Goal: Check status: Check status

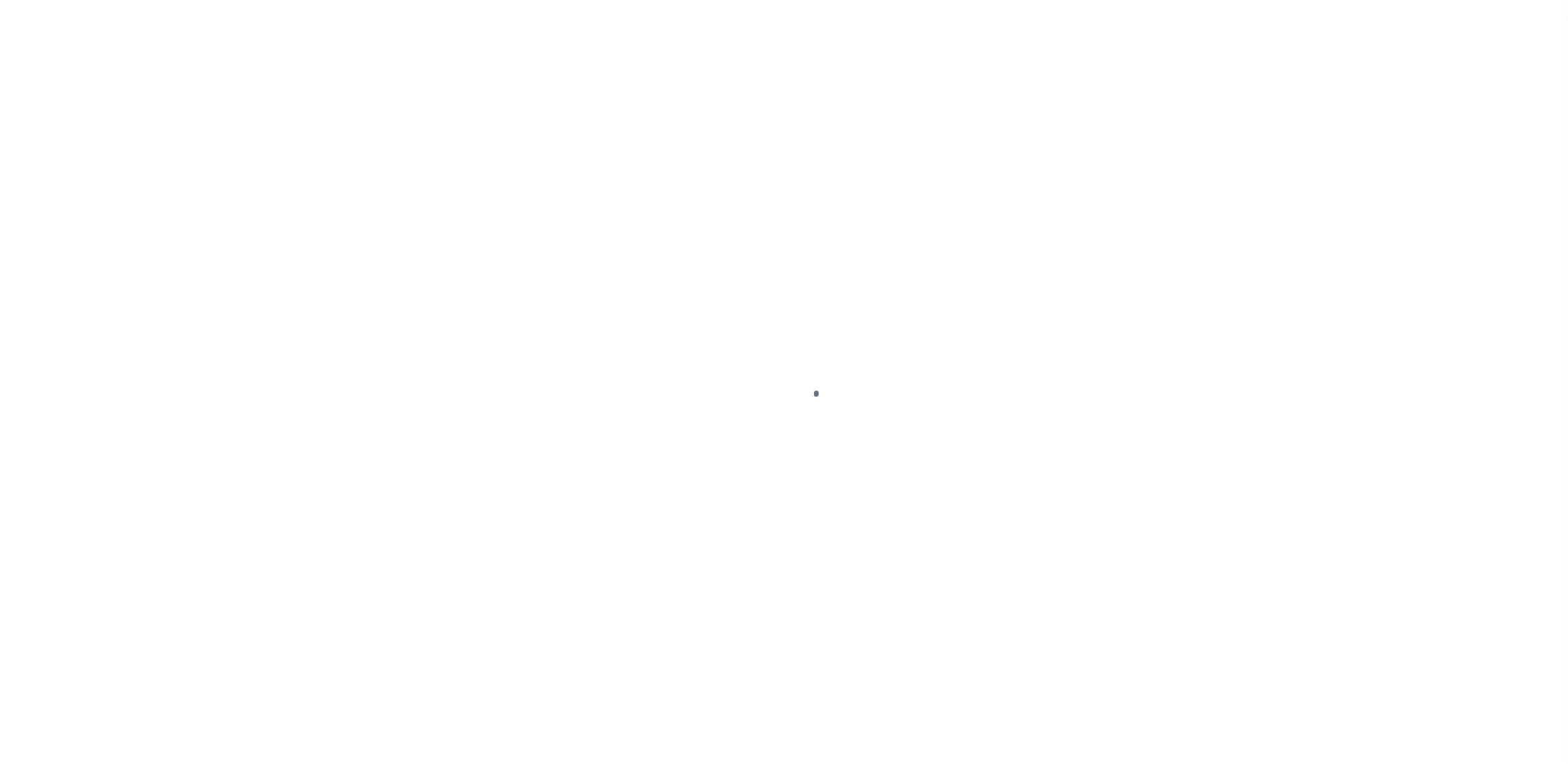
select select "CAC"
select select "CHK"
select select "FDX"
select select "PAP"
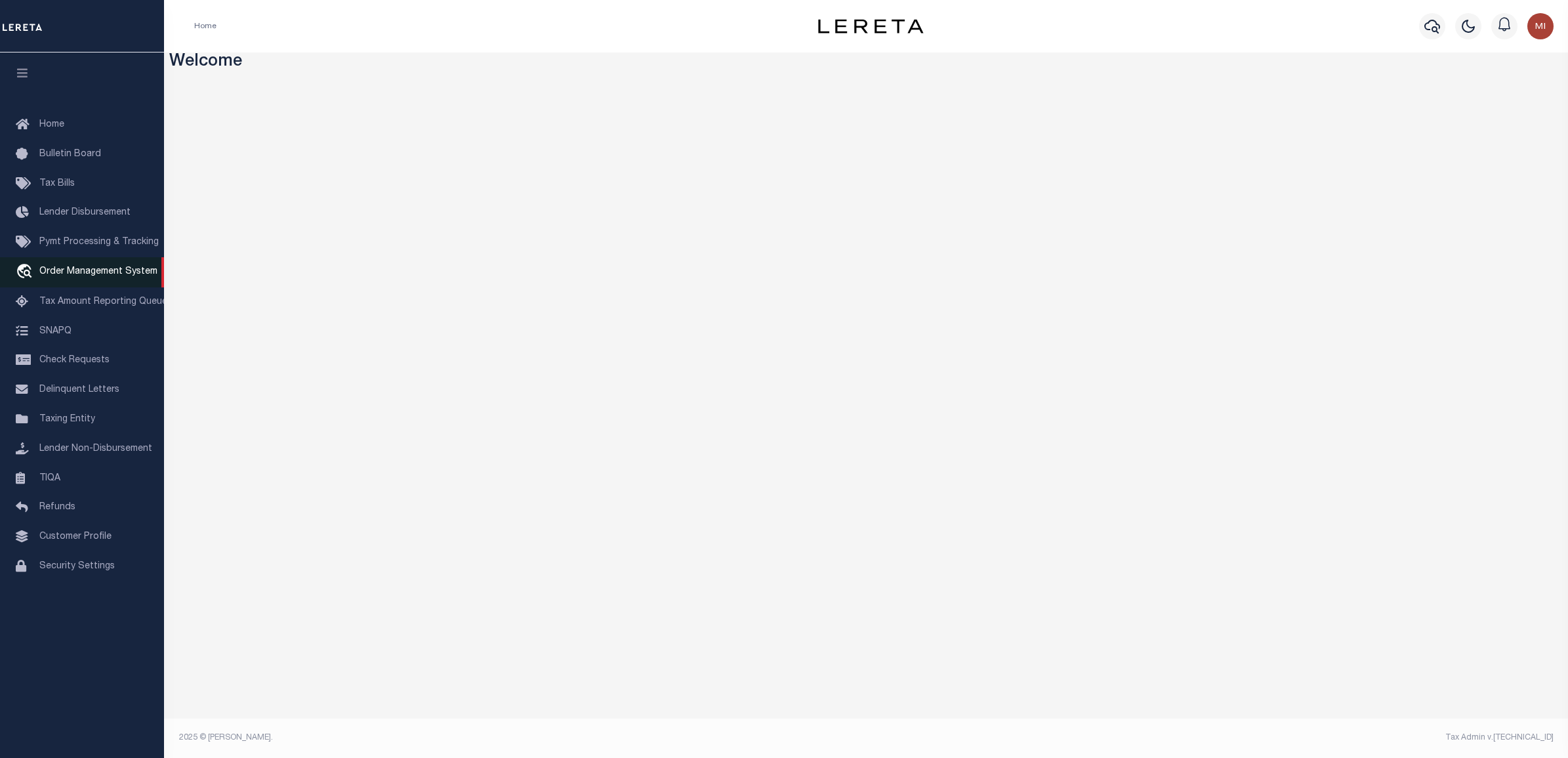
click at [63, 276] on span "Order Management System" at bounding box center [99, 272] width 118 height 9
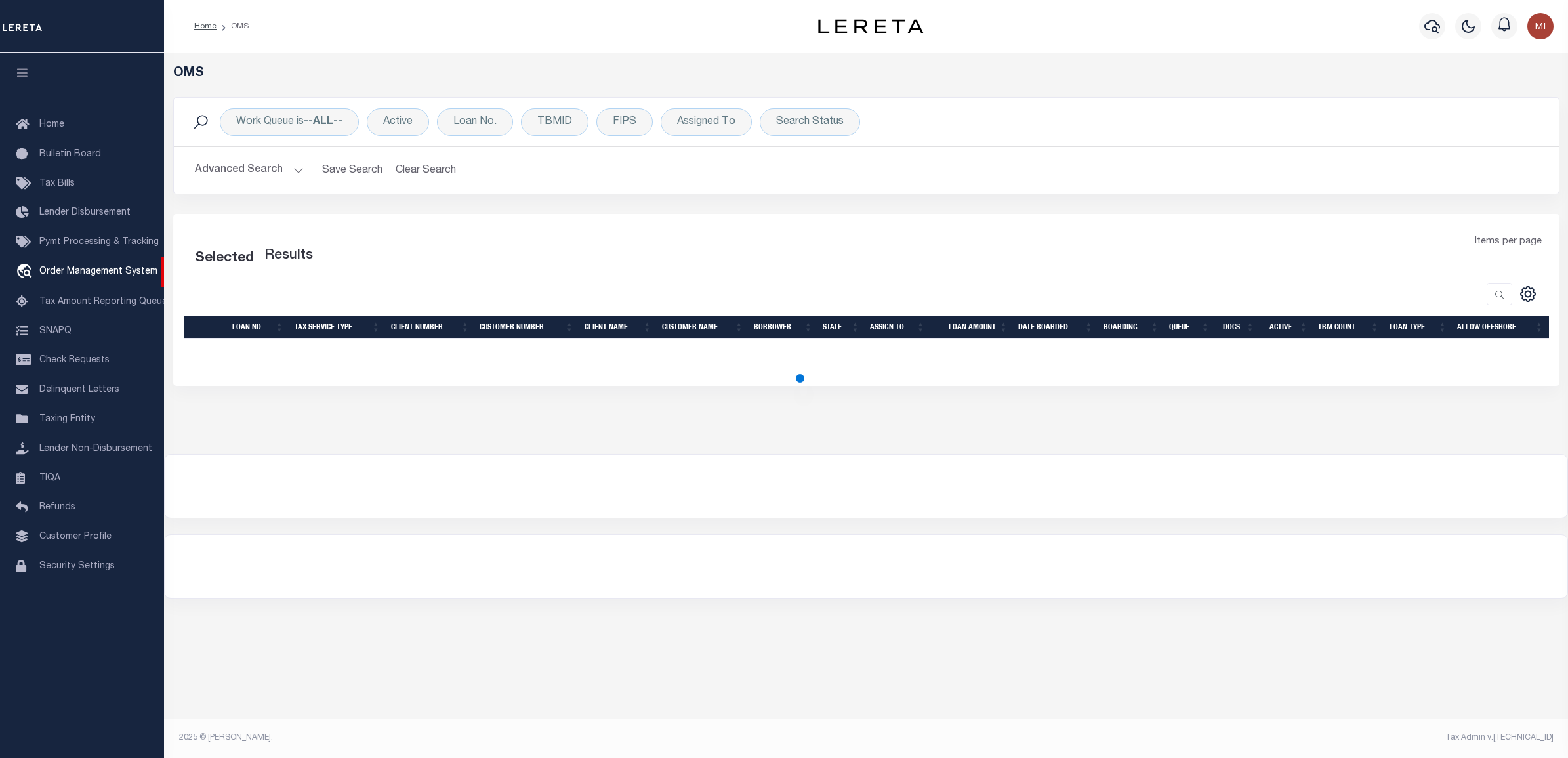
select select "200"
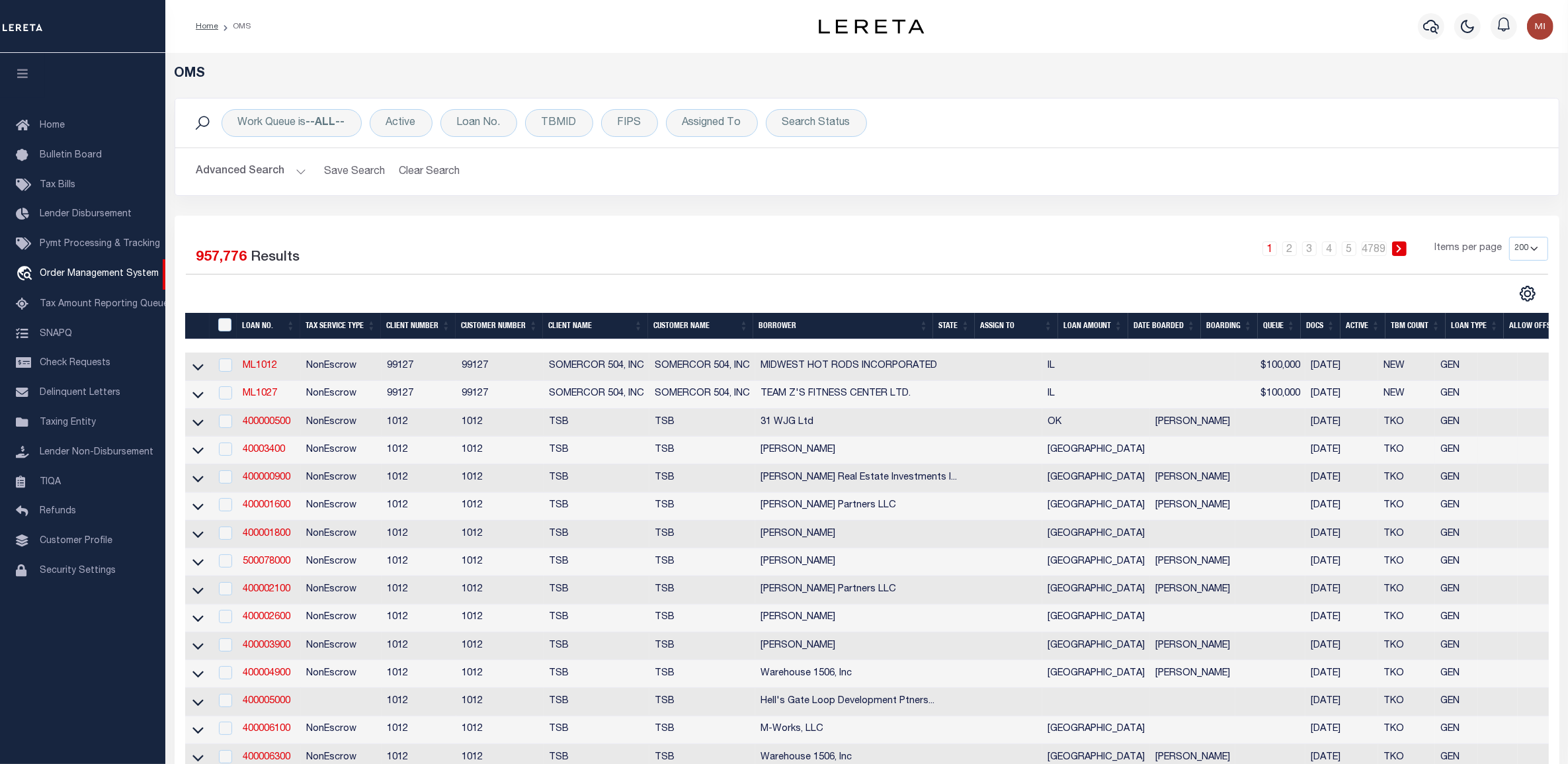
click at [252, 458] on td "40003400" at bounding box center [269, 450] width 63 height 28
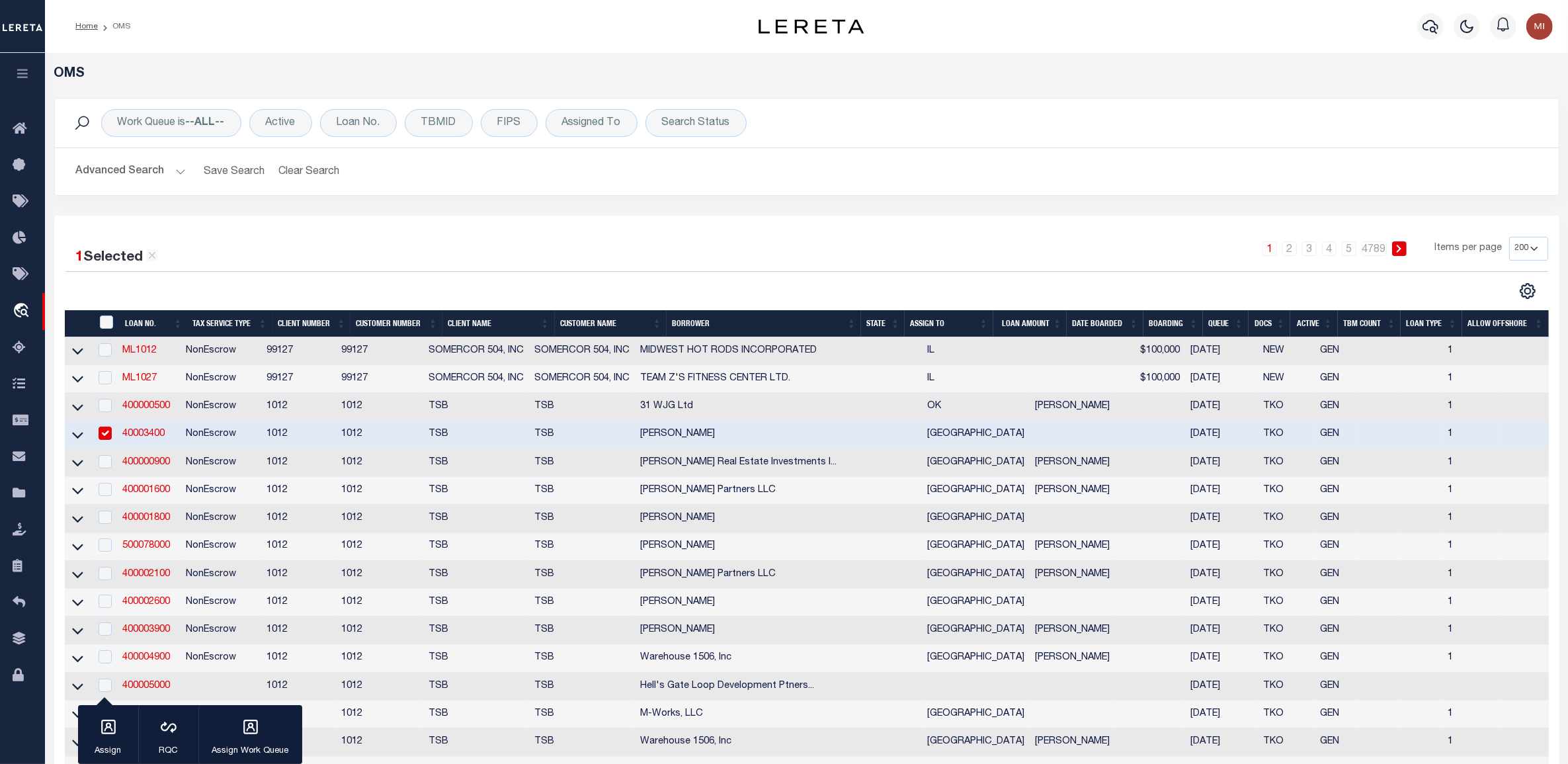
click at [149, 437] on link "40003400" at bounding box center [144, 434] width 43 height 9
checkbox input "false"
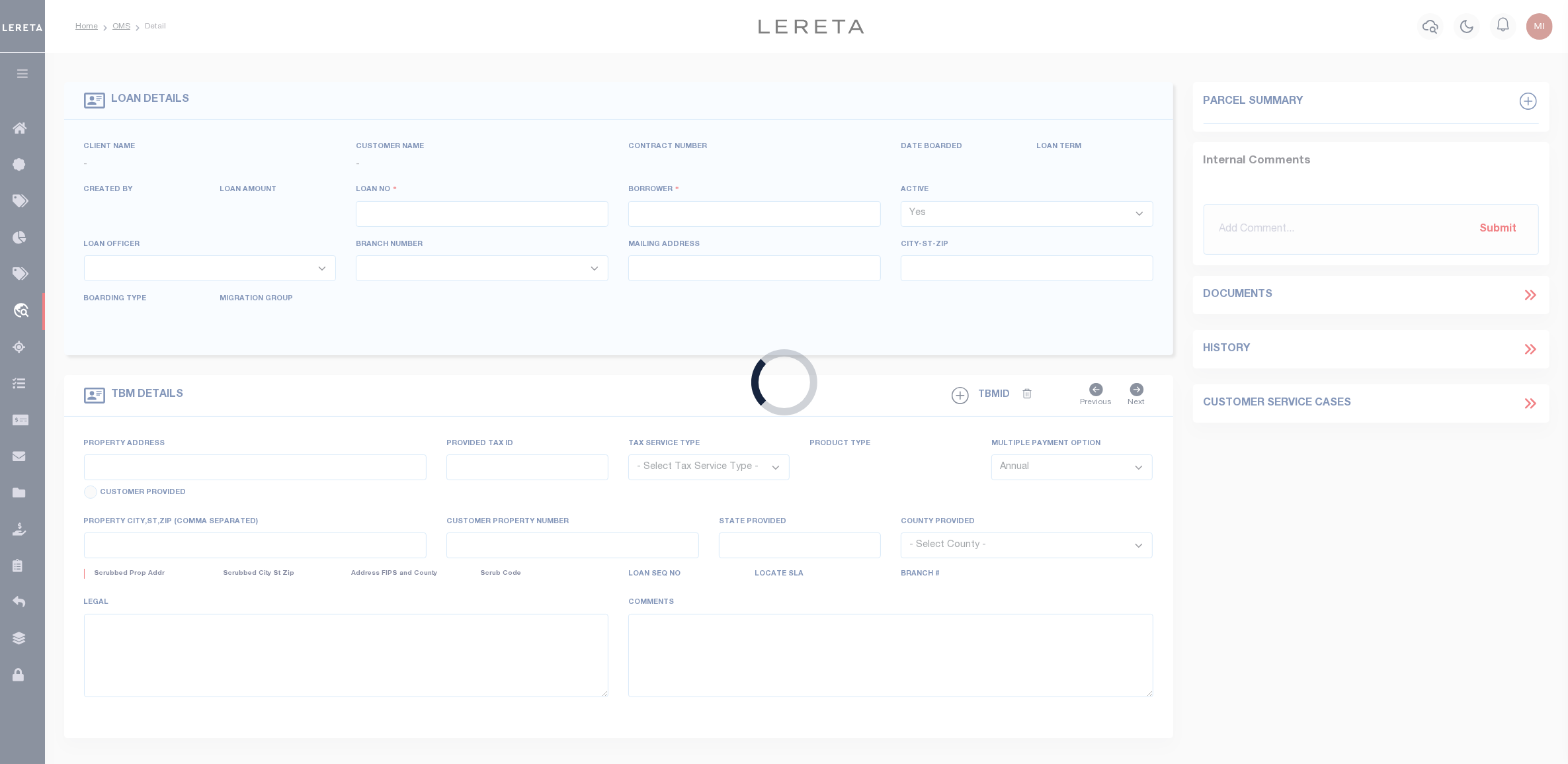
type input "40003400"
type input "Casey E Drake"
select select "False"
select select
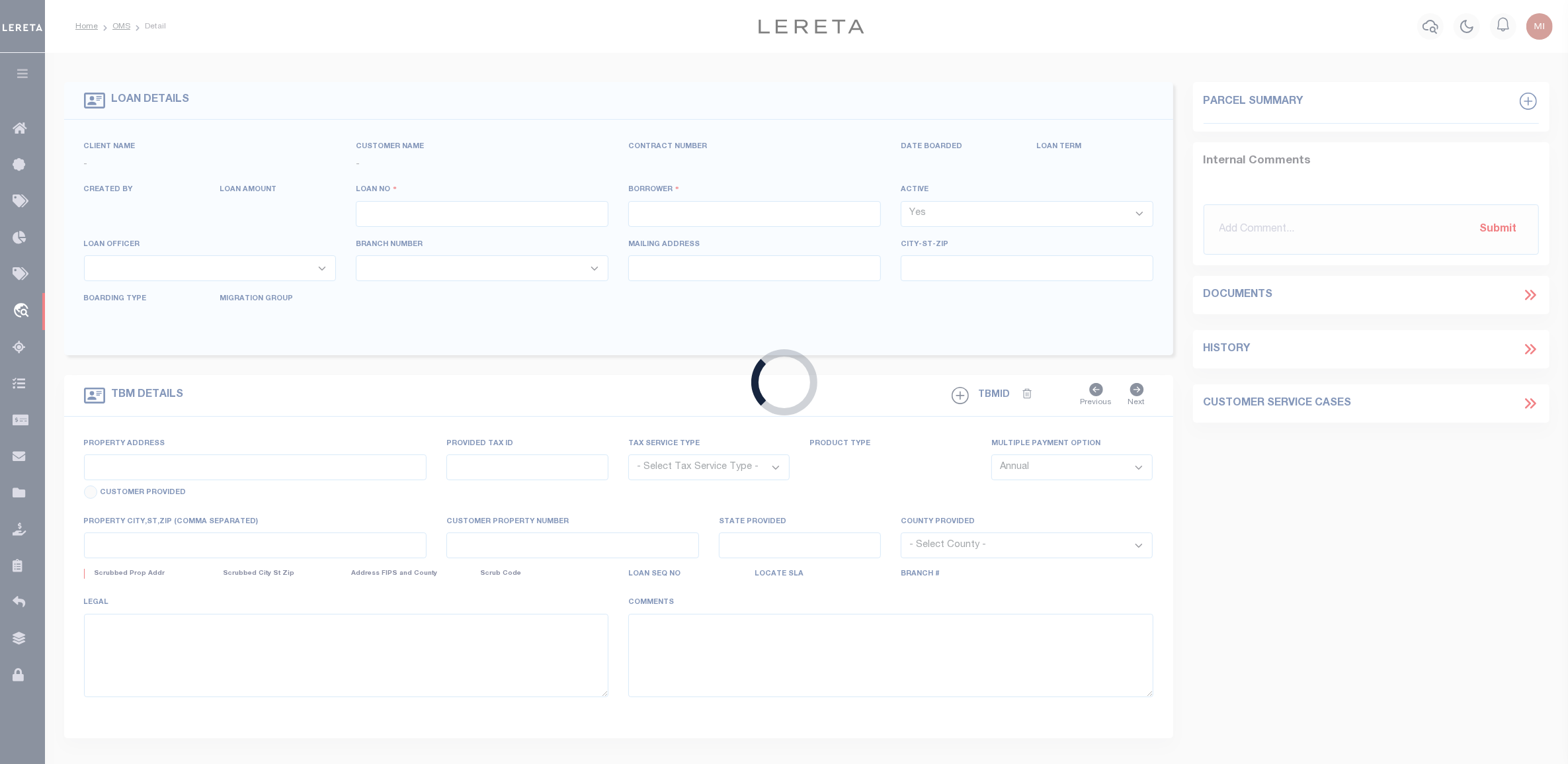
select select "NonEscrow"
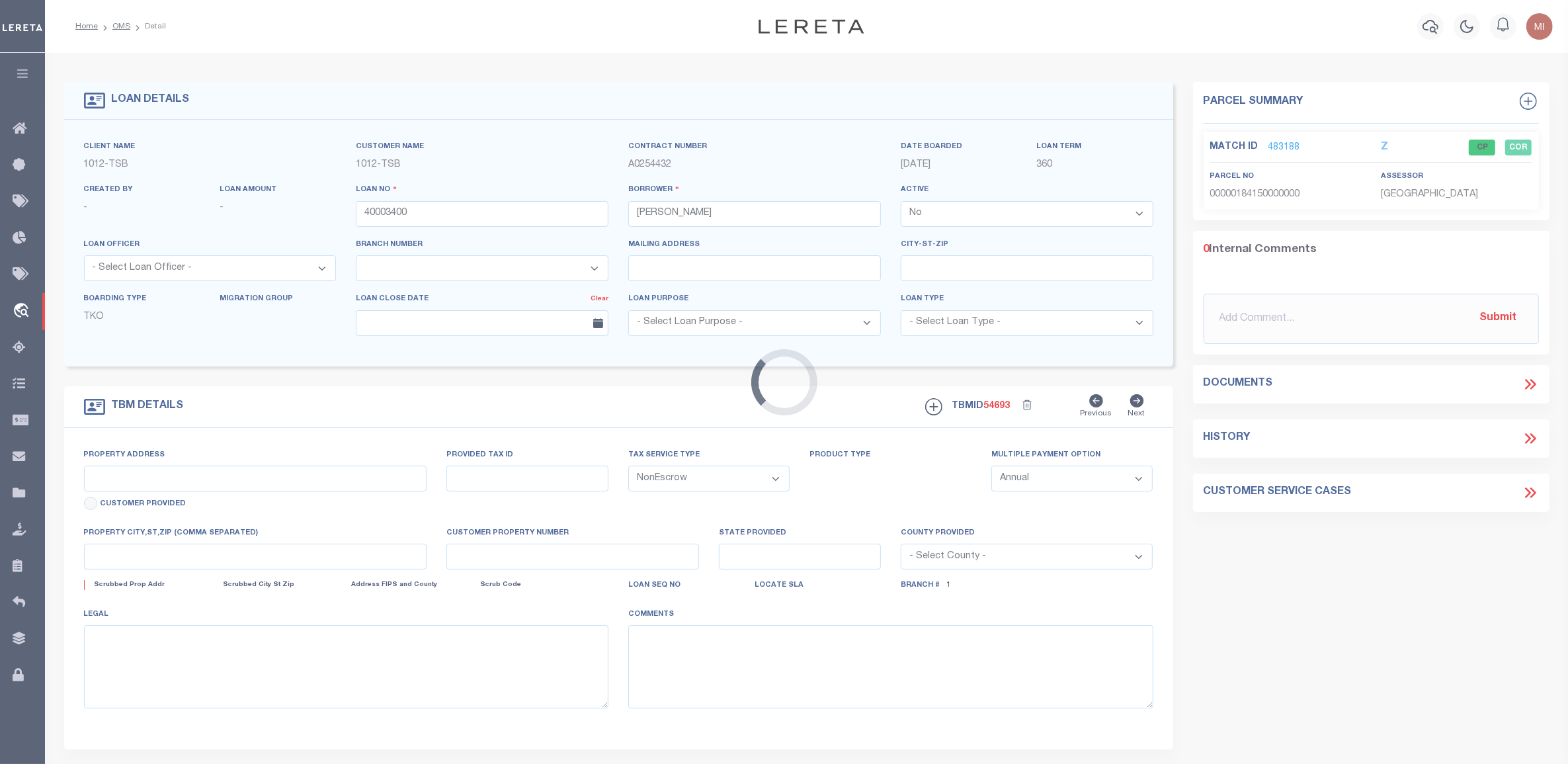
type input "5910 Velasco"
select select
type input "Dallas TX 75206"
type input "TX"
select select "Dallas"
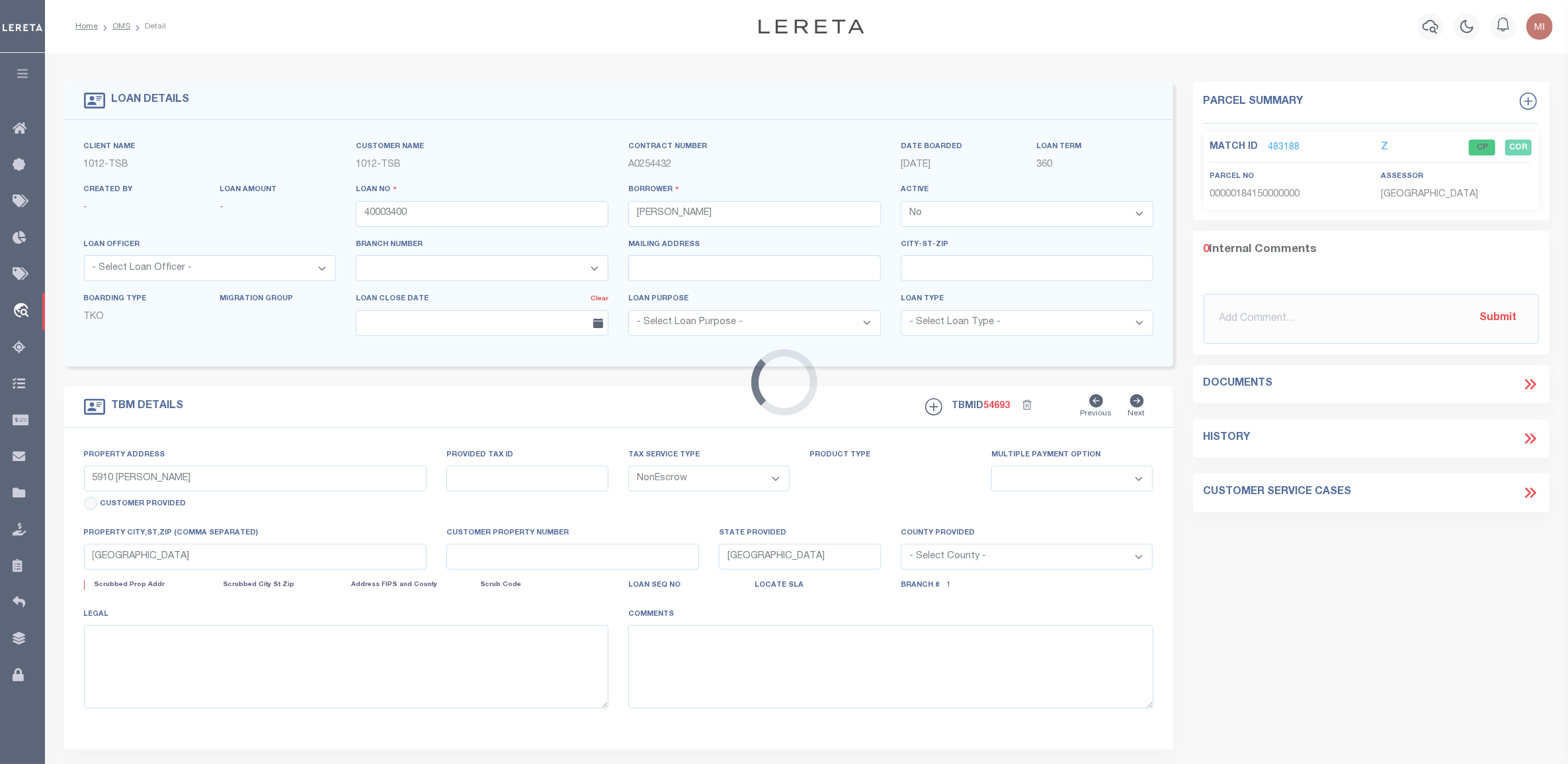
select select "56"
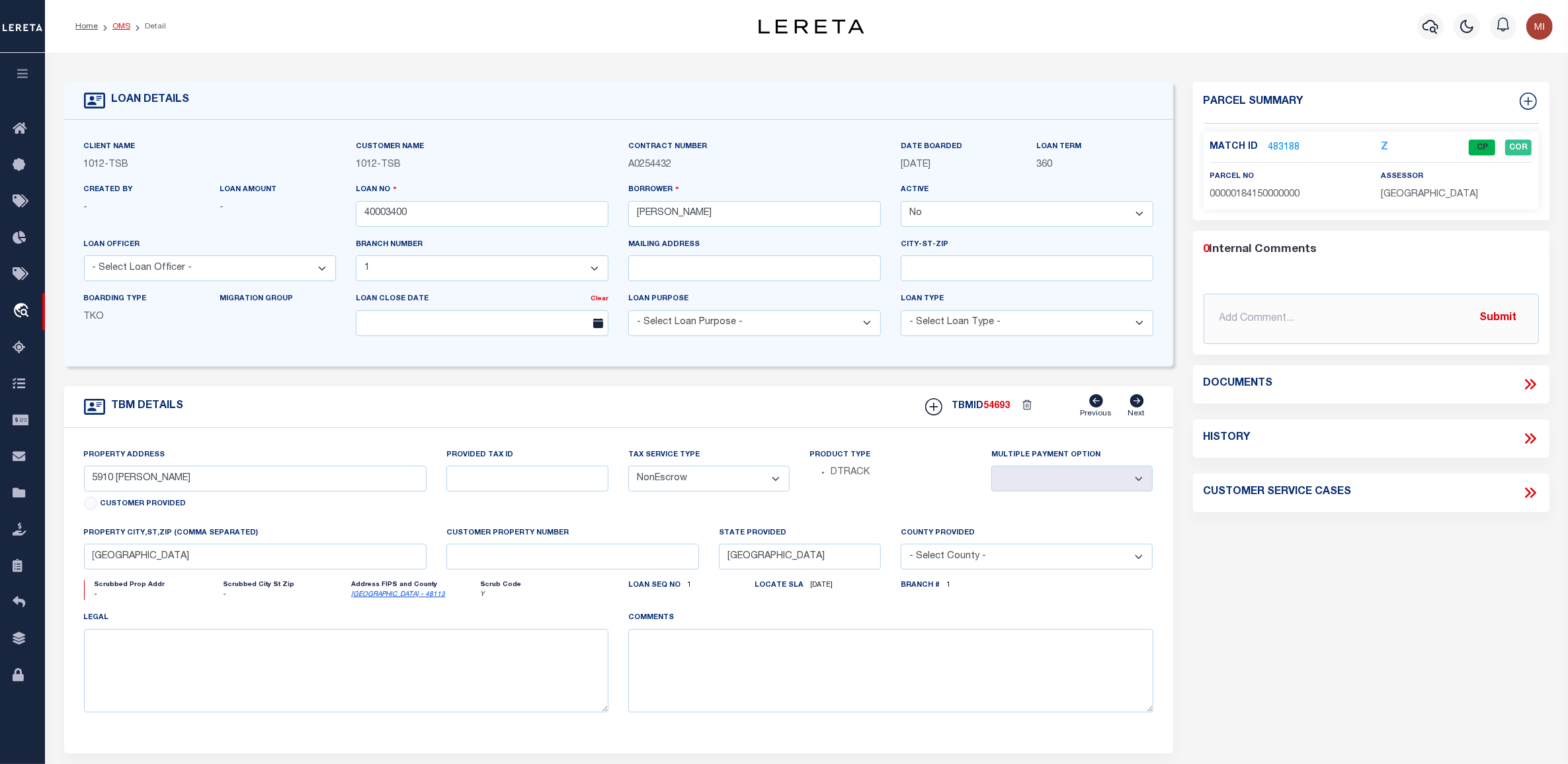
click at [117, 24] on link "OMS" at bounding box center [121, 26] width 18 height 8
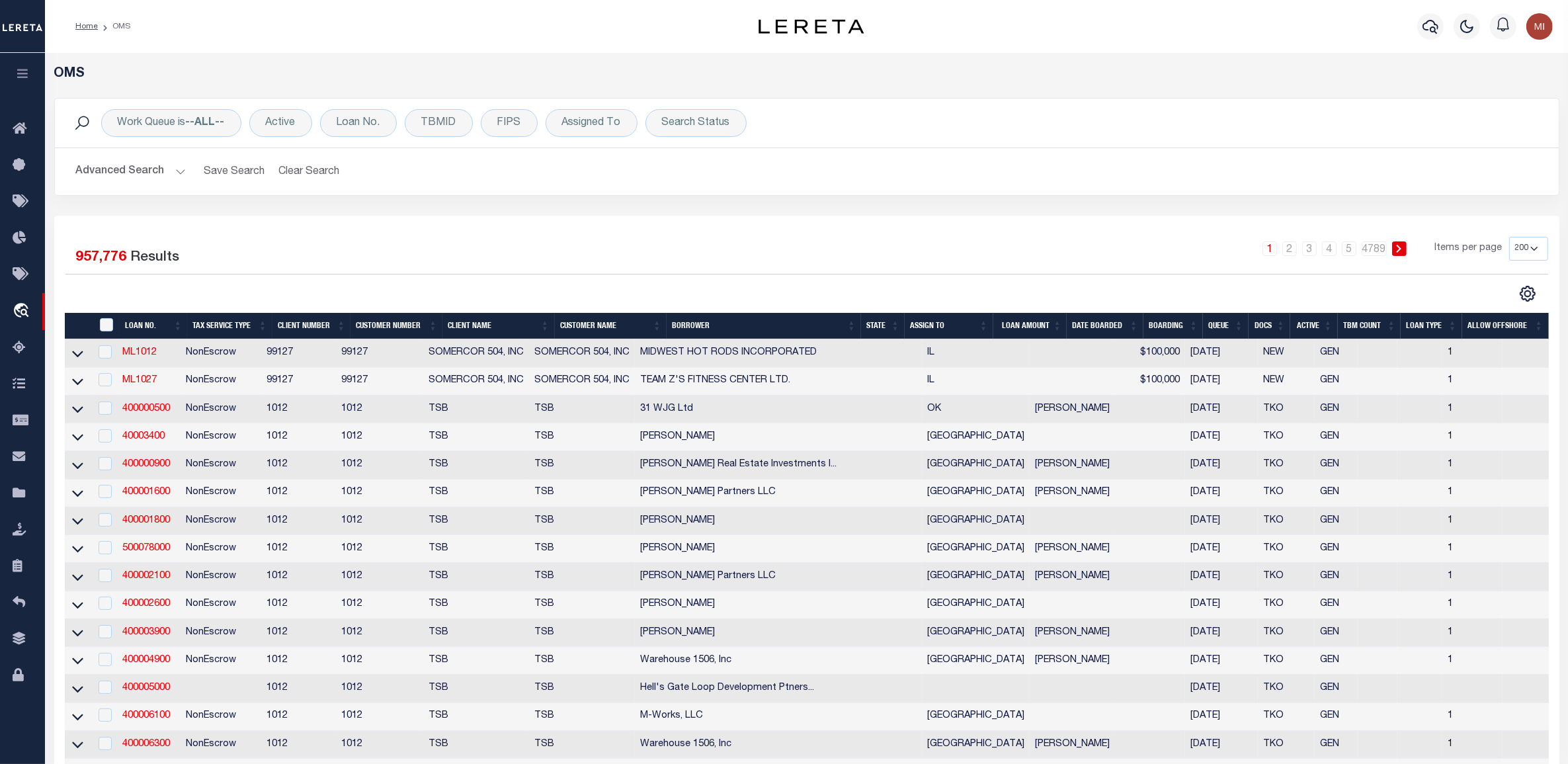
click at [22, 76] on icon "button" at bounding box center [22, 73] width 15 height 12
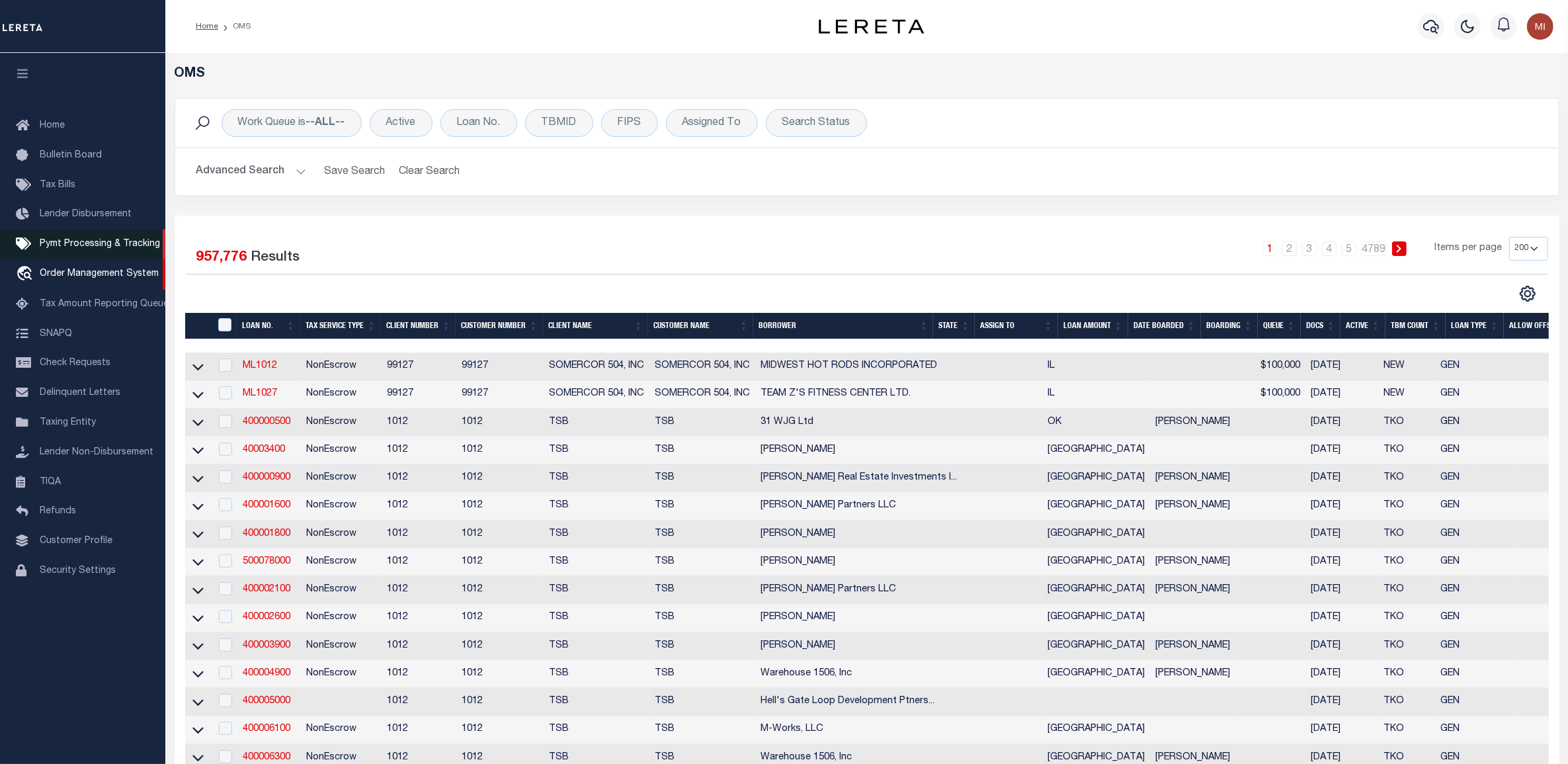
click at [66, 249] on span "Pymt Processing & Tracking" at bounding box center [100, 244] width 120 height 9
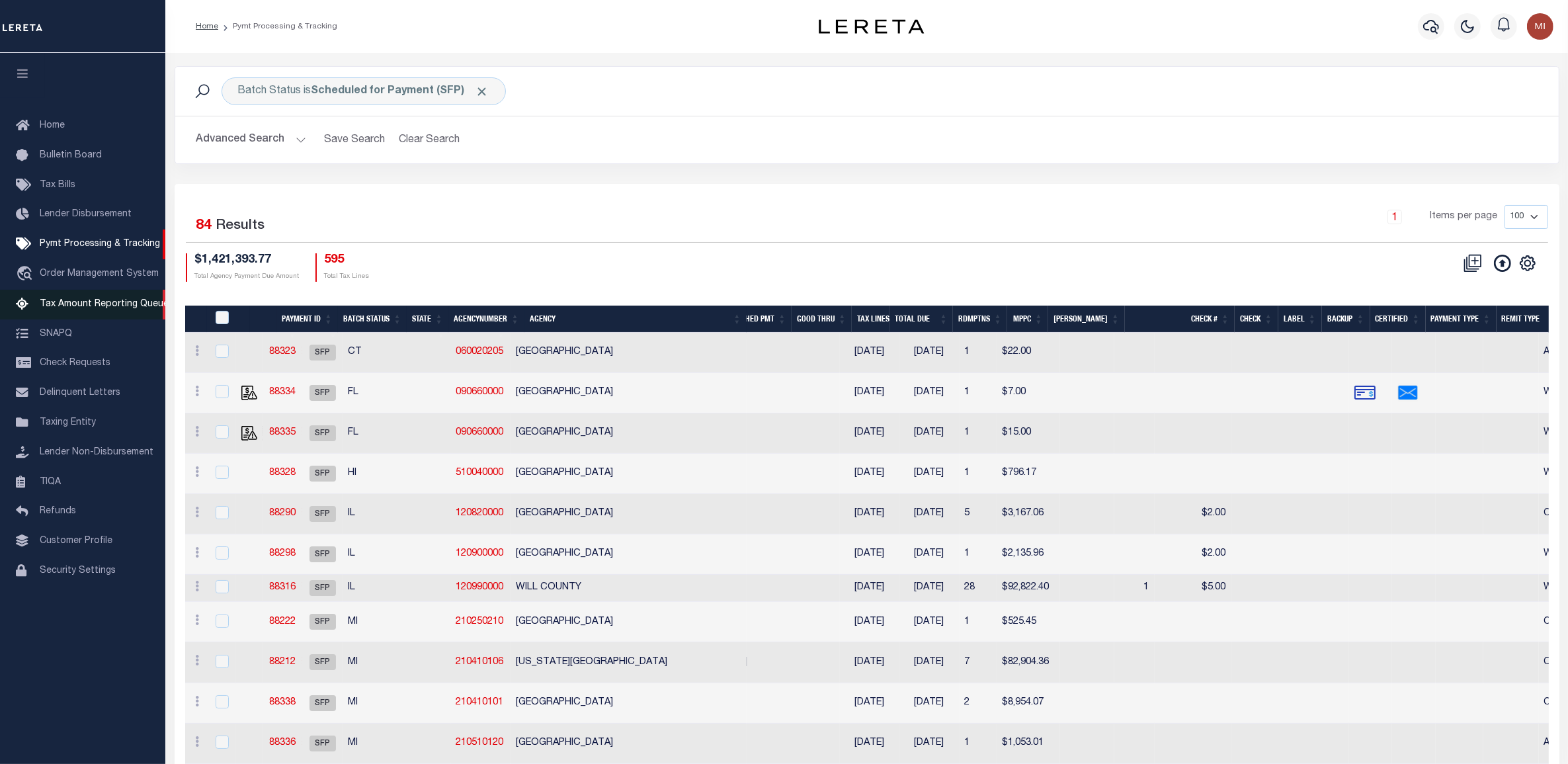
click at [89, 304] on span "Tax Amount Reporting Queue" at bounding box center [104, 304] width 129 height 9
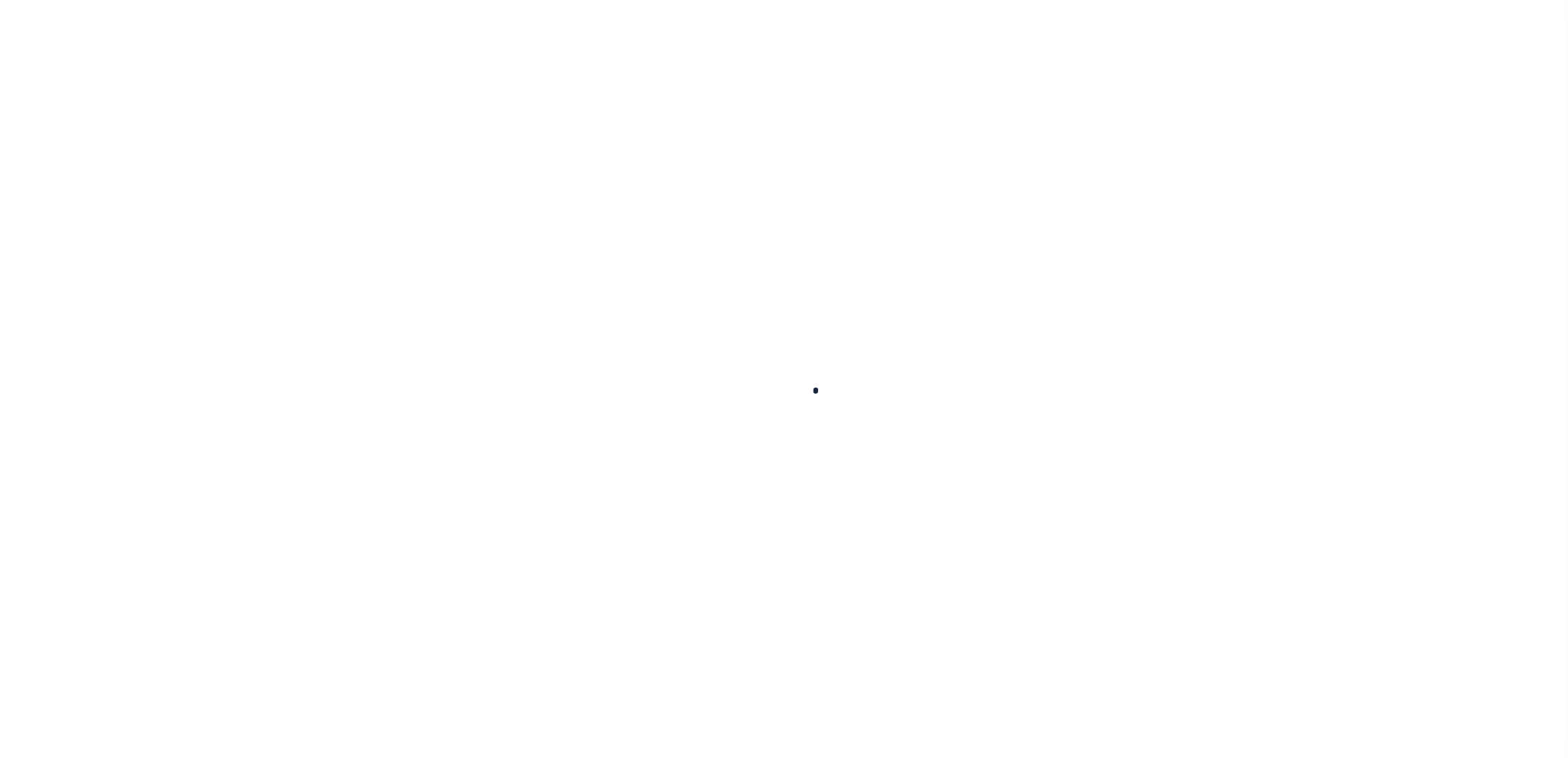
select select "100"
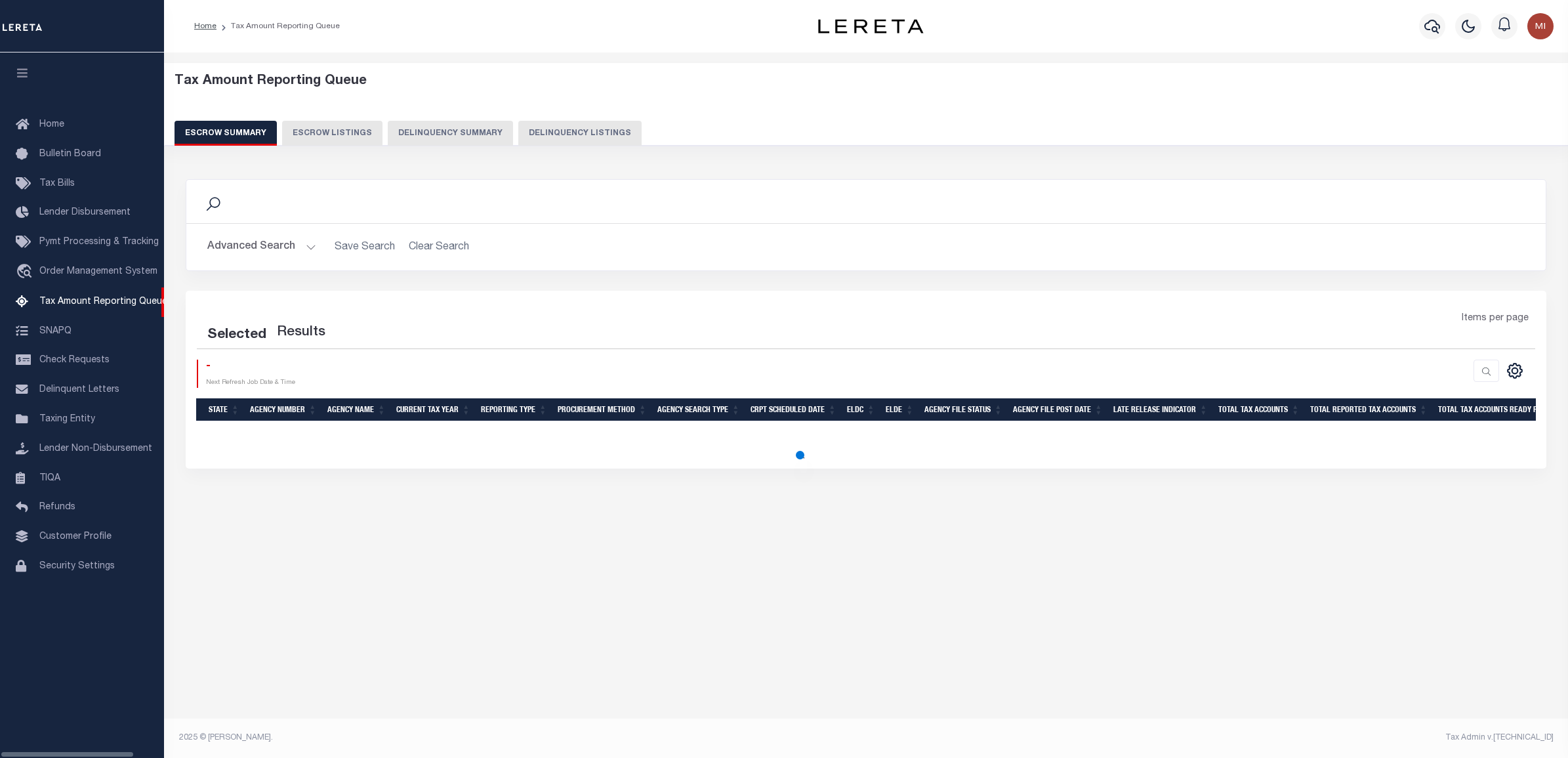
select select "100"
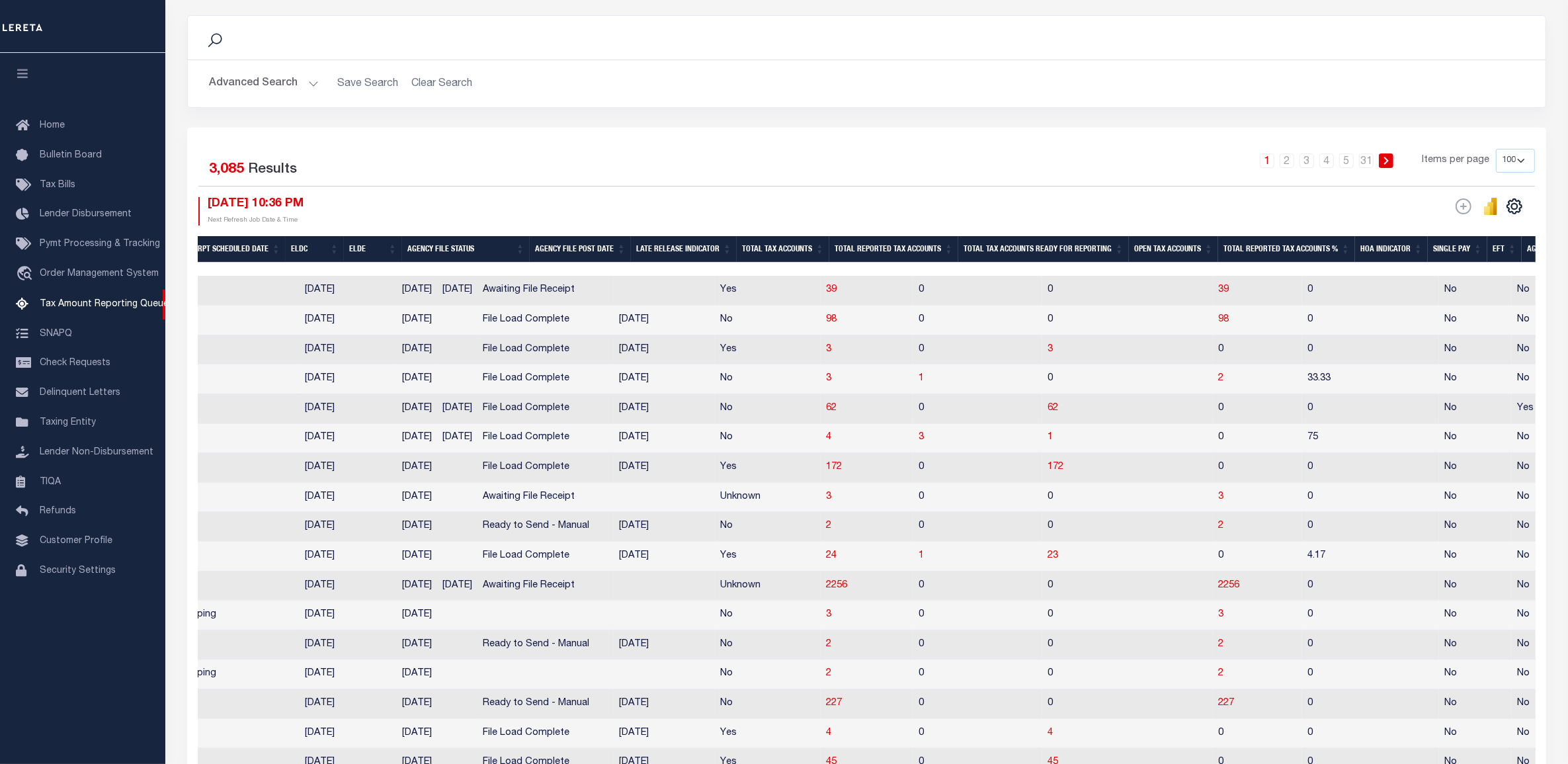
scroll to position [0, 907]
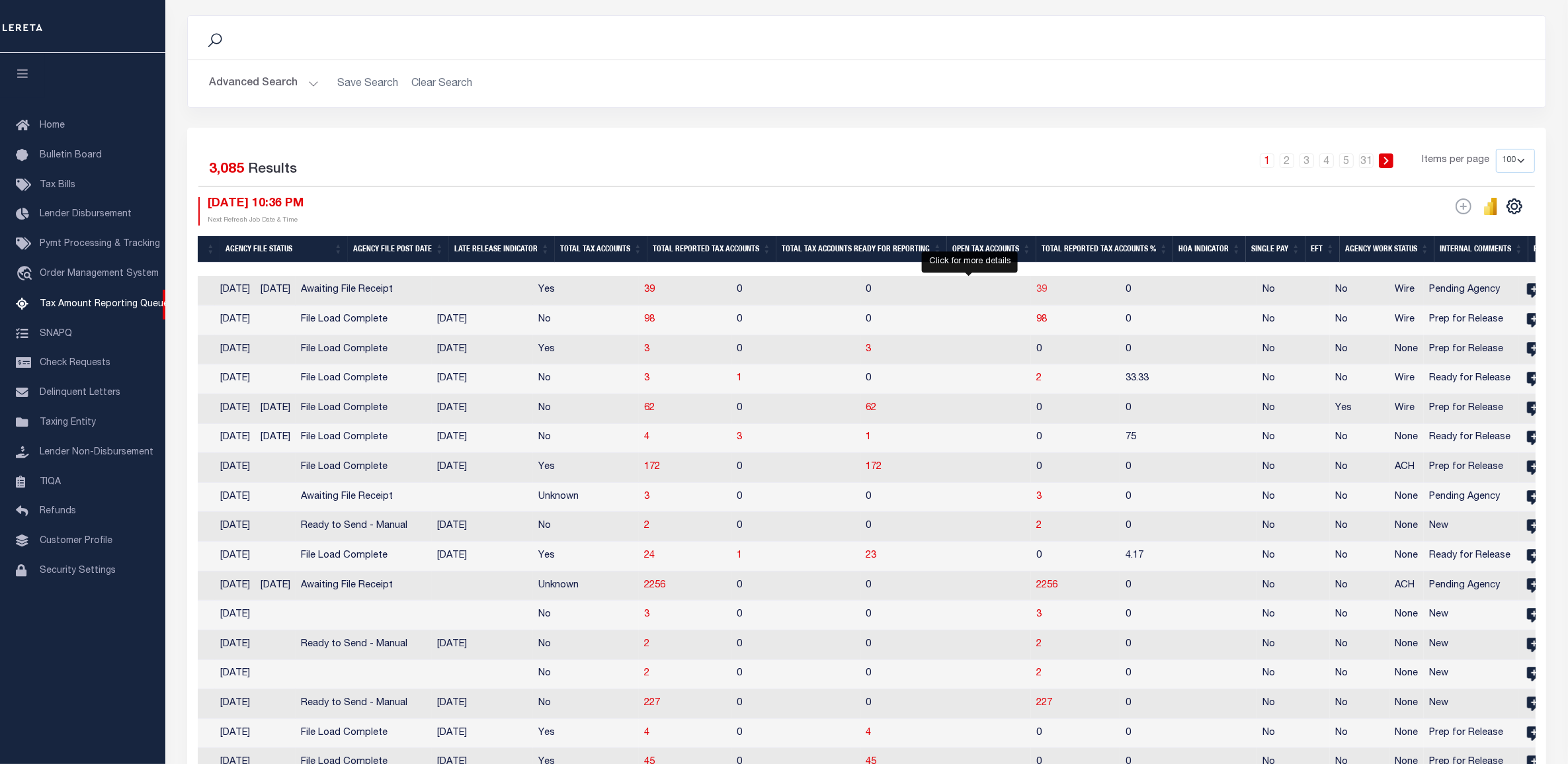
click at [1036, 289] on span "39" at bounding box center [1041, 290] width 11 height 9
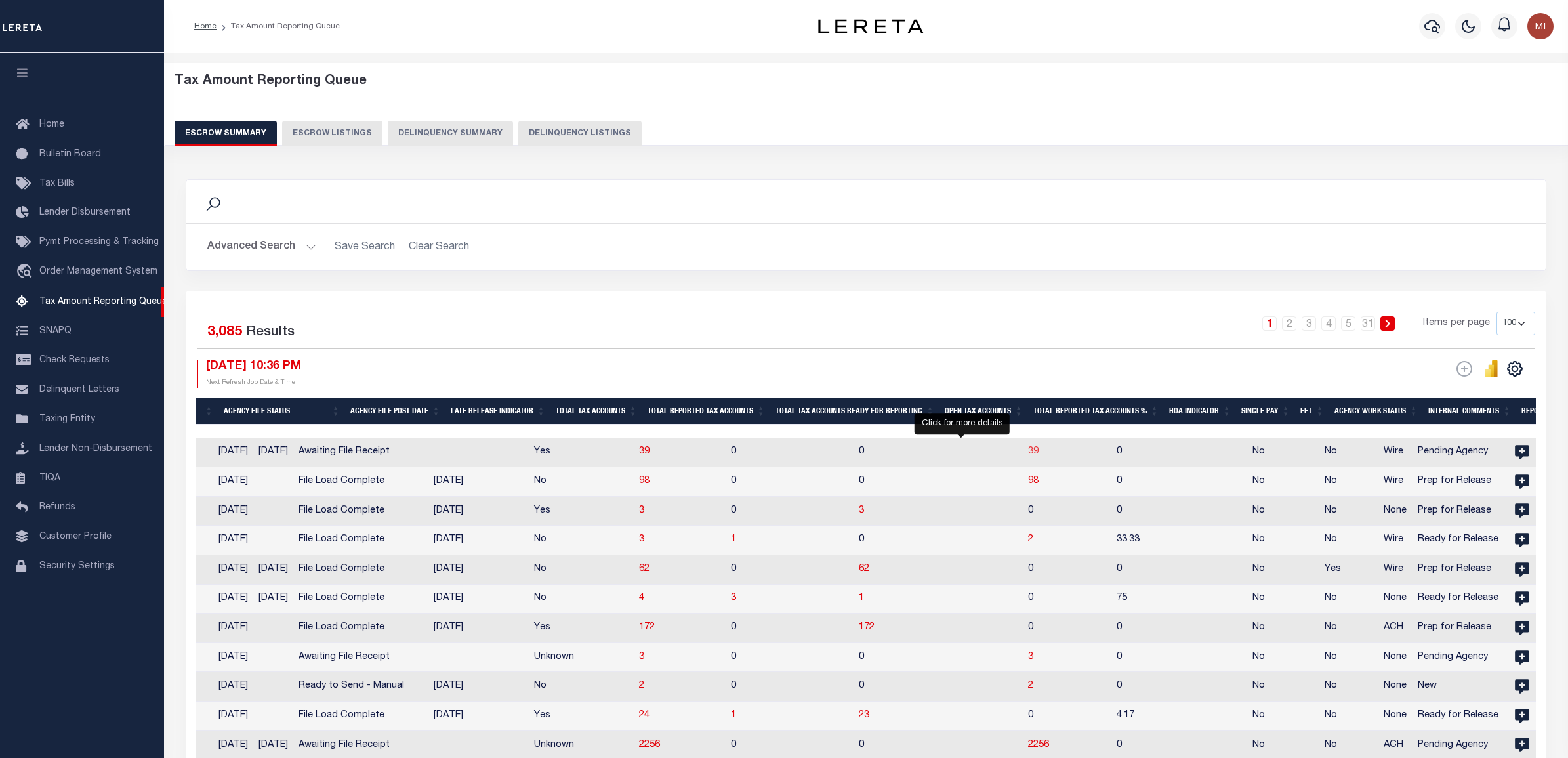
select select "100"
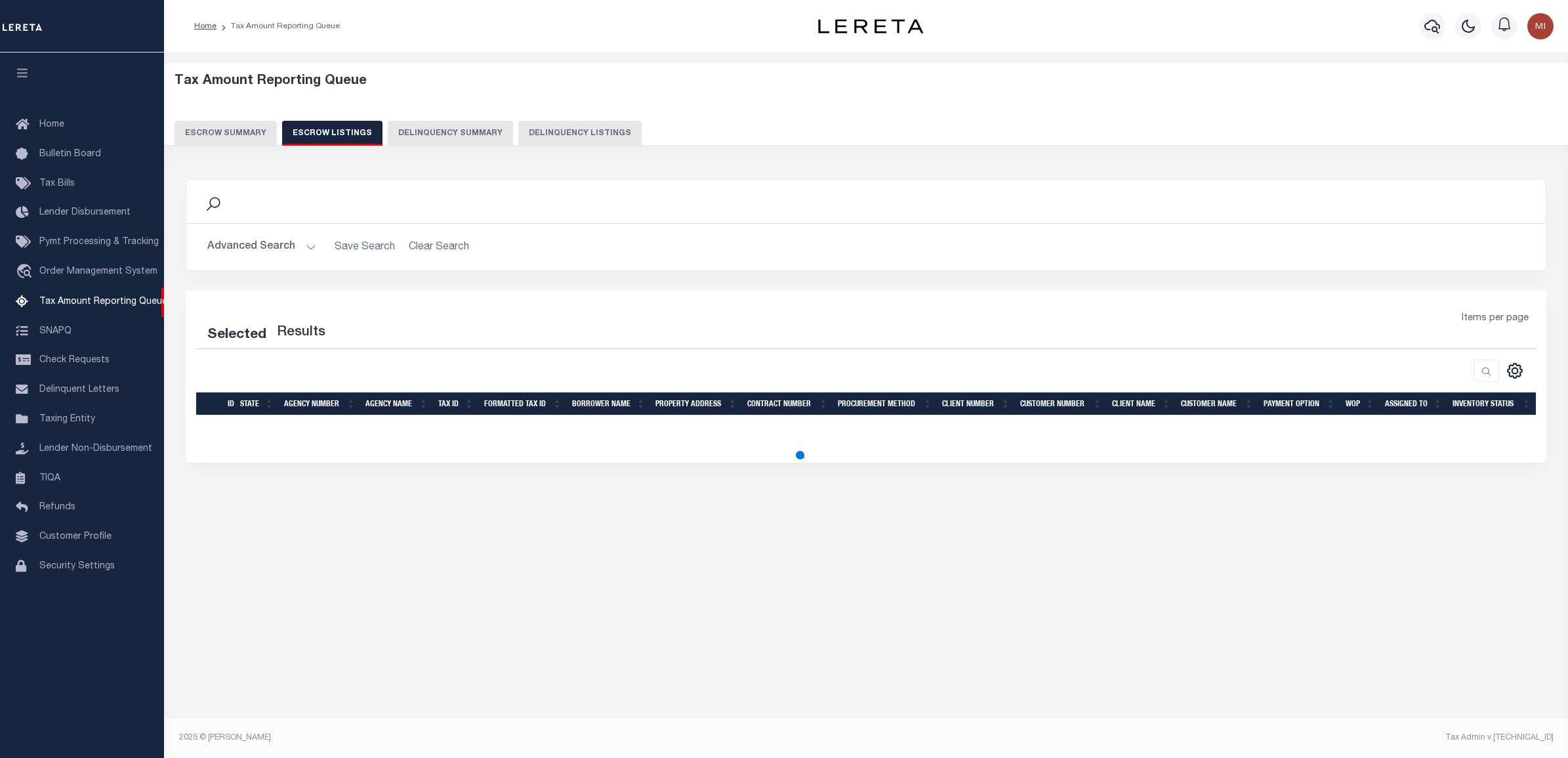
select select "100"
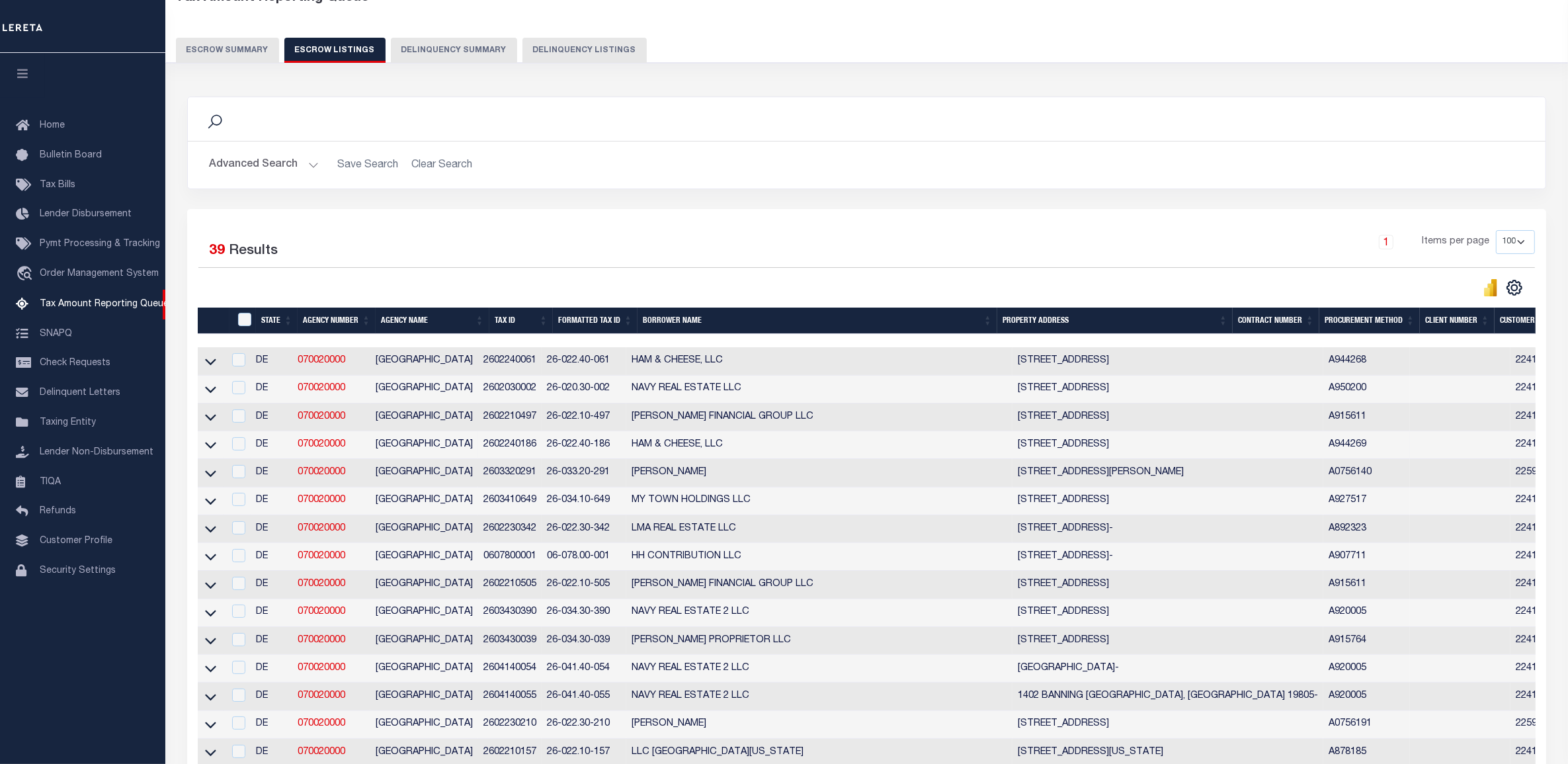
scroll to position [83, 0]
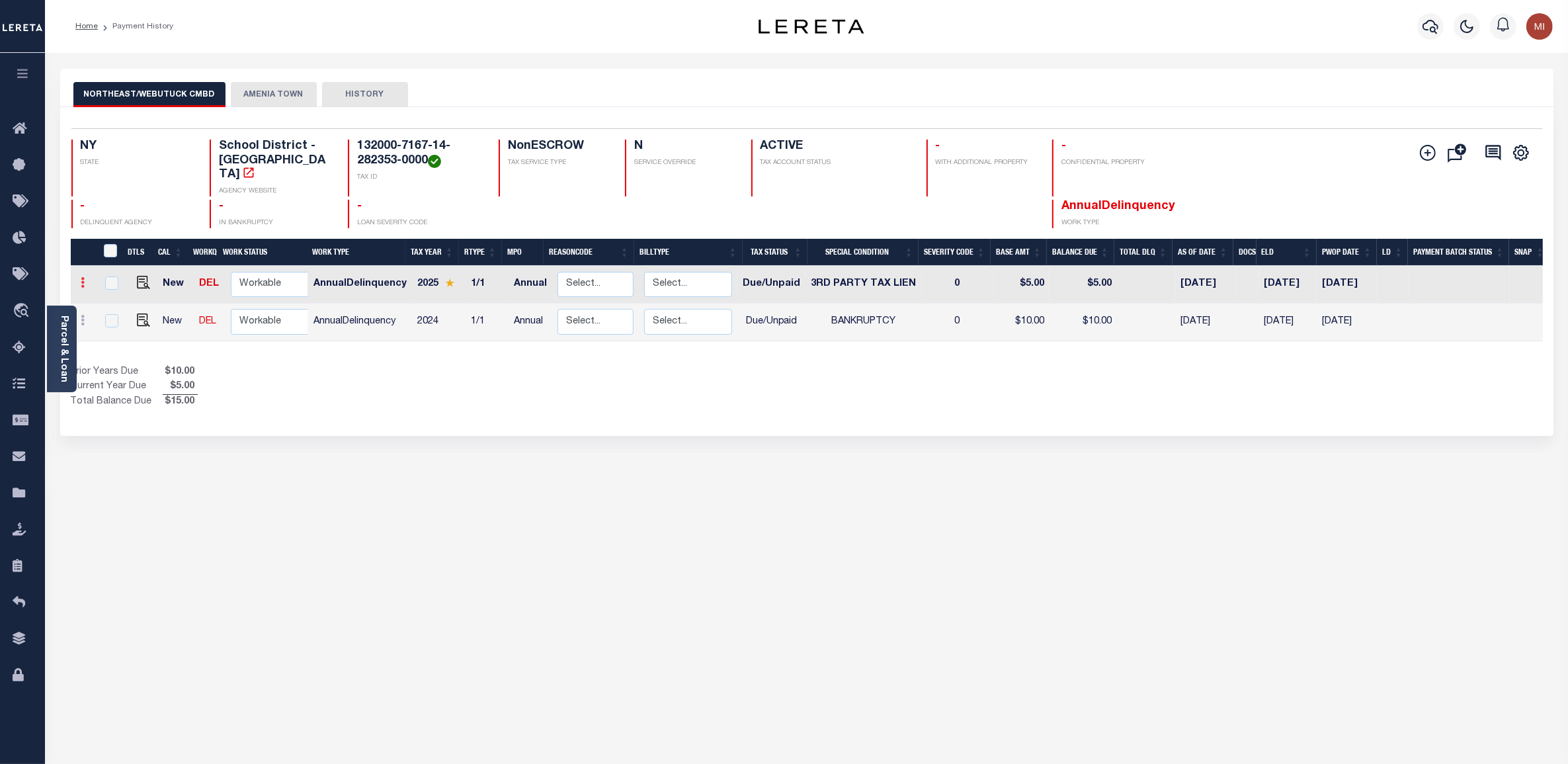
click at [86, 279] on link at bounding box center [84, 285] width 14 height 11
click at [83, 277] on icon at bounding box center [83, 283] width 4 height 11
click at [83, 315] on icon at bounding box center [83, 320] width 4 height 11
click at [81, 277] on icon at bounding box center [83, 283] width 4 height 11
click at [1420, 159] on icon "" at bounding box center [1428, 153] width 16 height 16
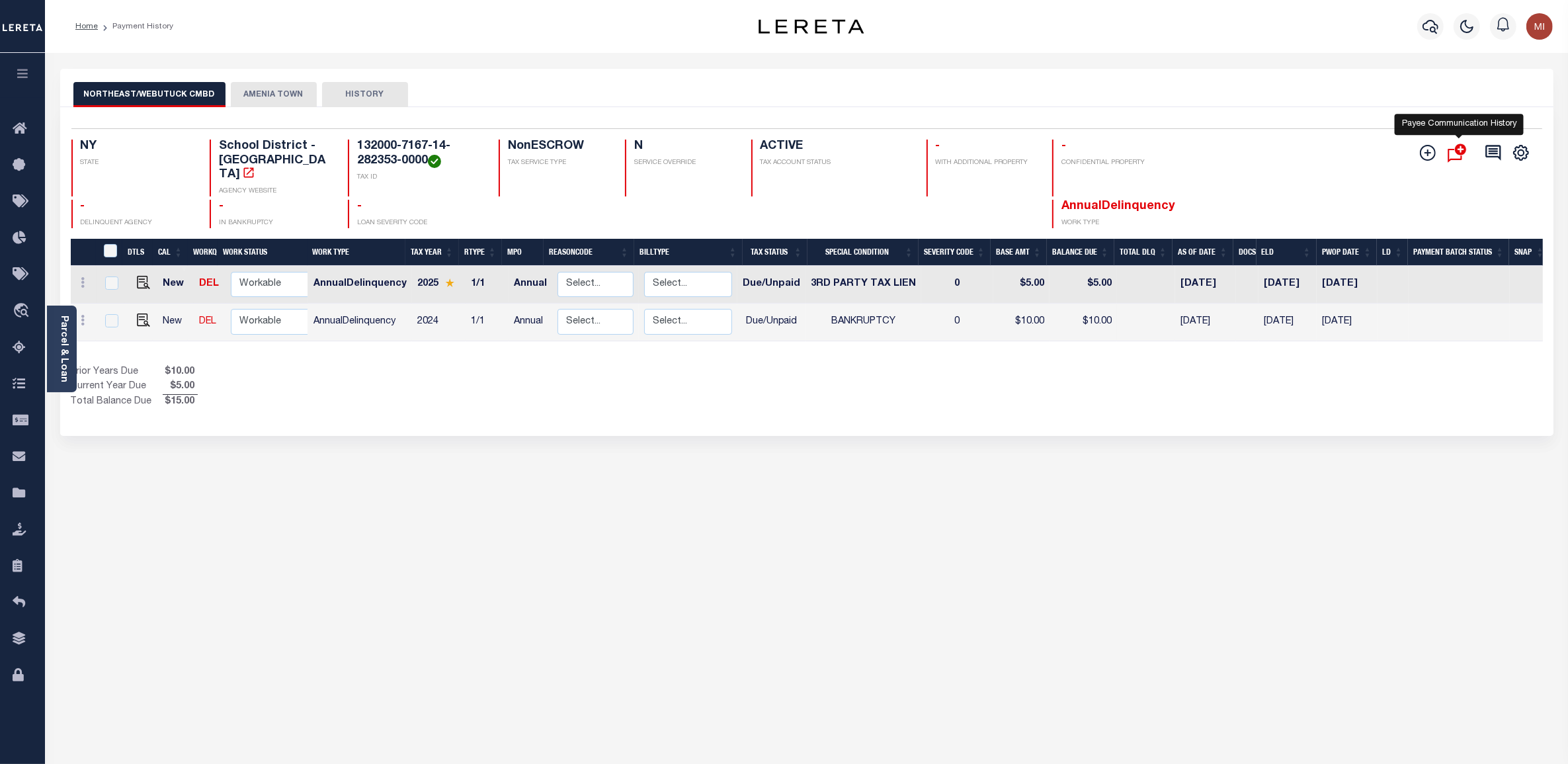
click at [1451, 157] on icon "" at bounding box center [1459, 153] width 22 height 25
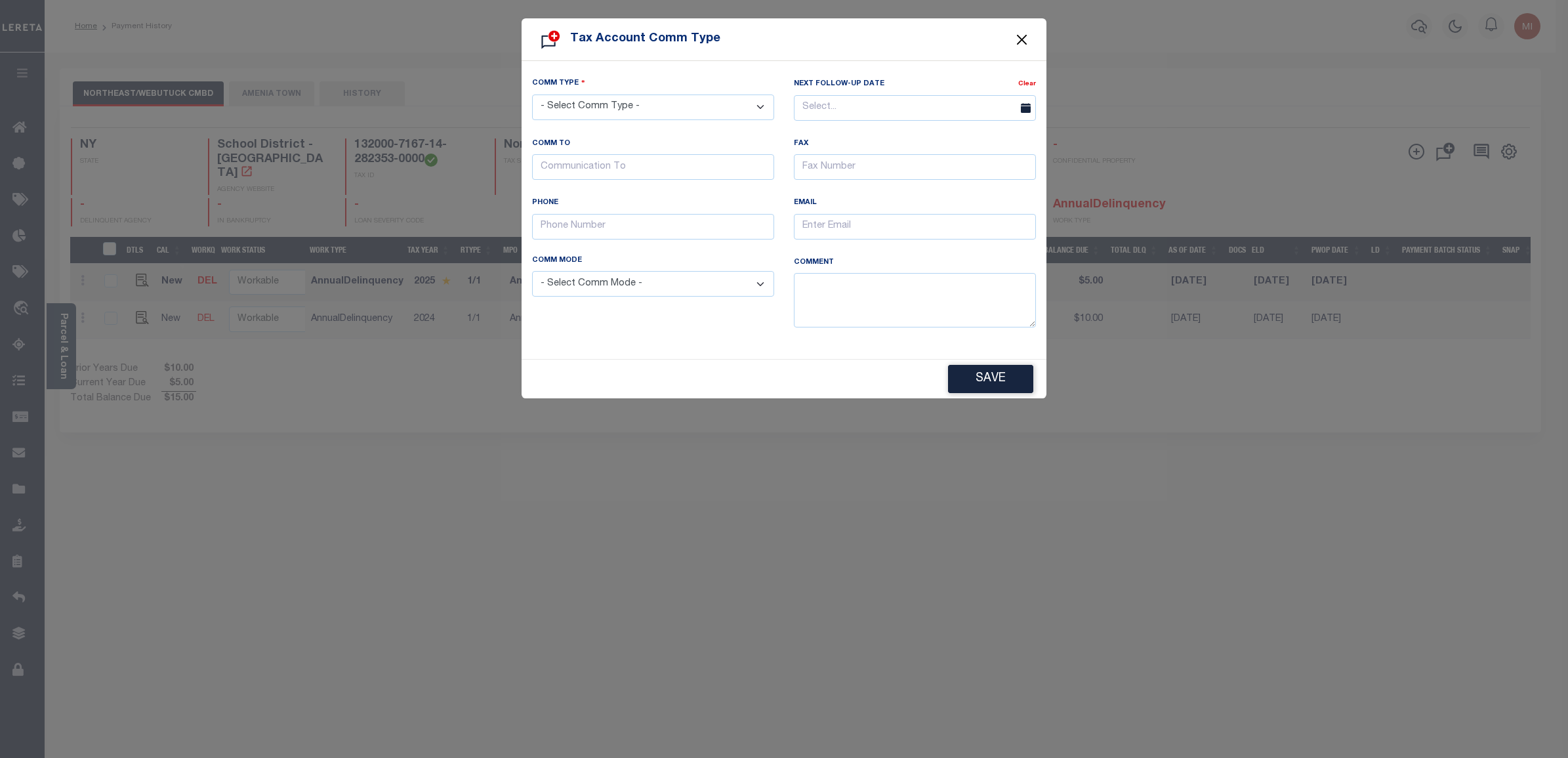
click at [1025, 40] on button "Close" at bounding box center [1022, 39] width 17 height 17
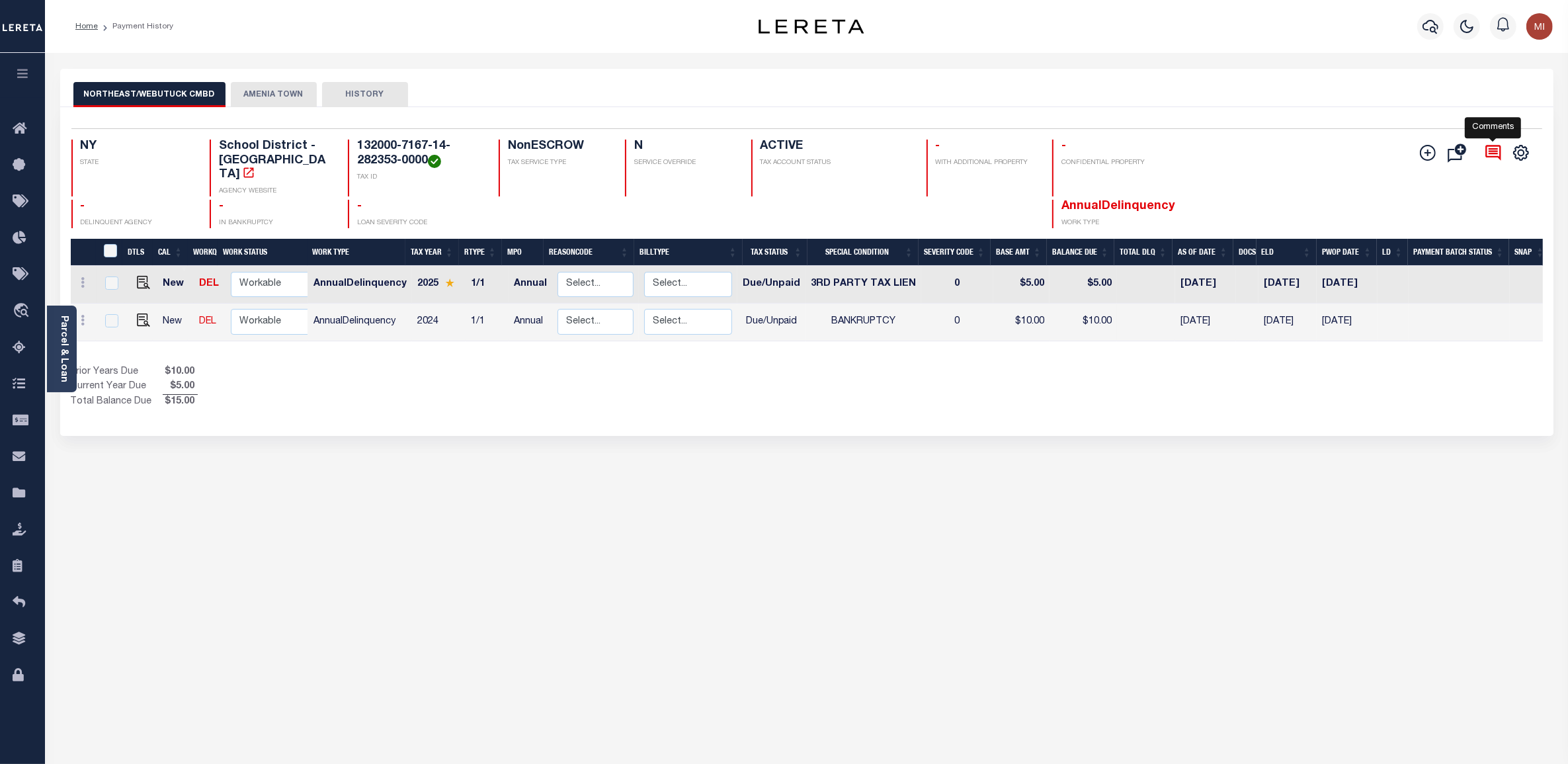
click at [1496, 151] on icon at bounding box center [1493, 152] width 19 height 19
click at [1516, 149] on icon "" at bounding box center [1522, 153] width 14 height 14
